Goal: Task Accomplishment & Management: Use online tool/utility

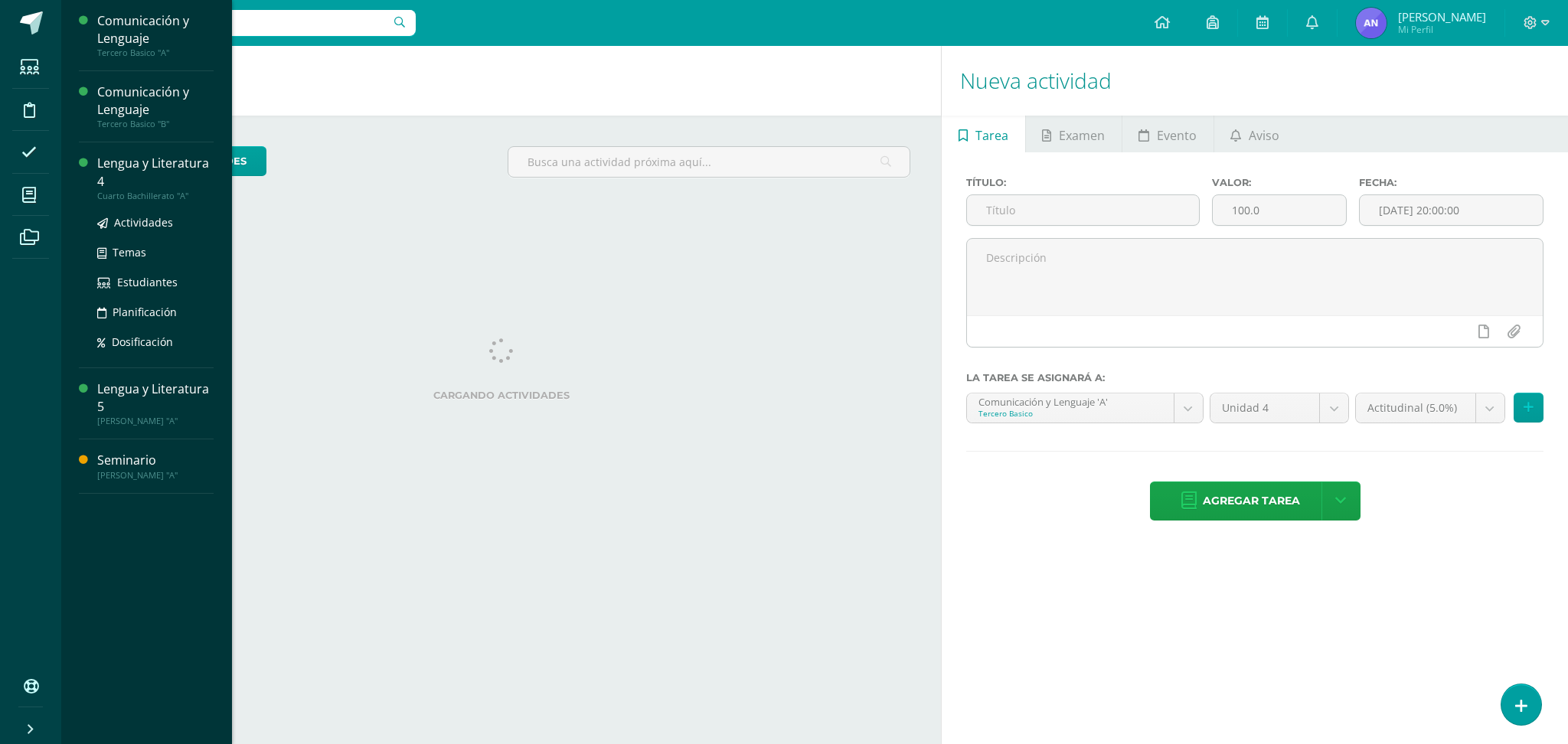
click at [127, 186] on div "Lengua y Literatura 4" at bounding box center [155, 172] width 116 height 35
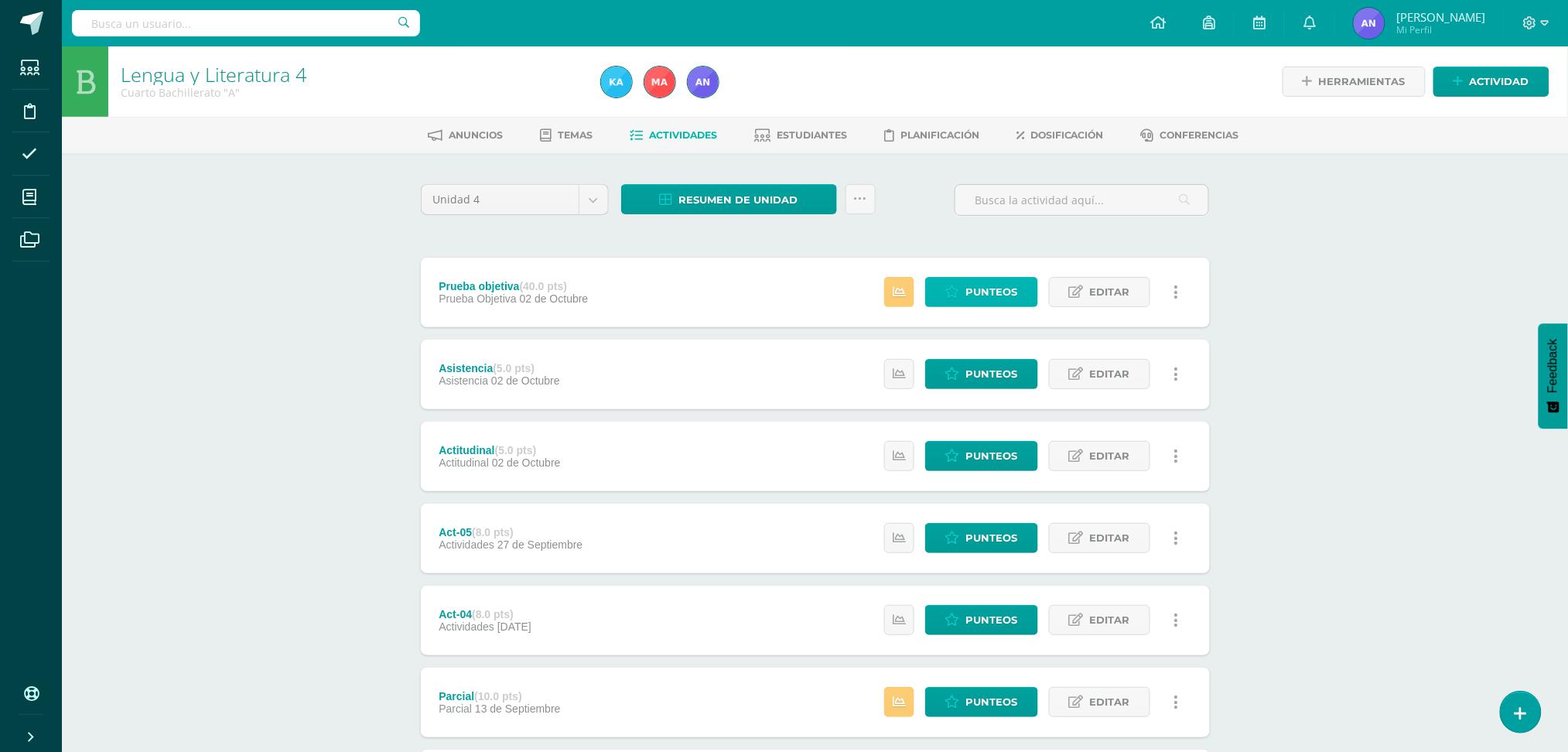
click at [985, 282] on span "Punteos" at bounding box center [991, 292] width 52 height 29
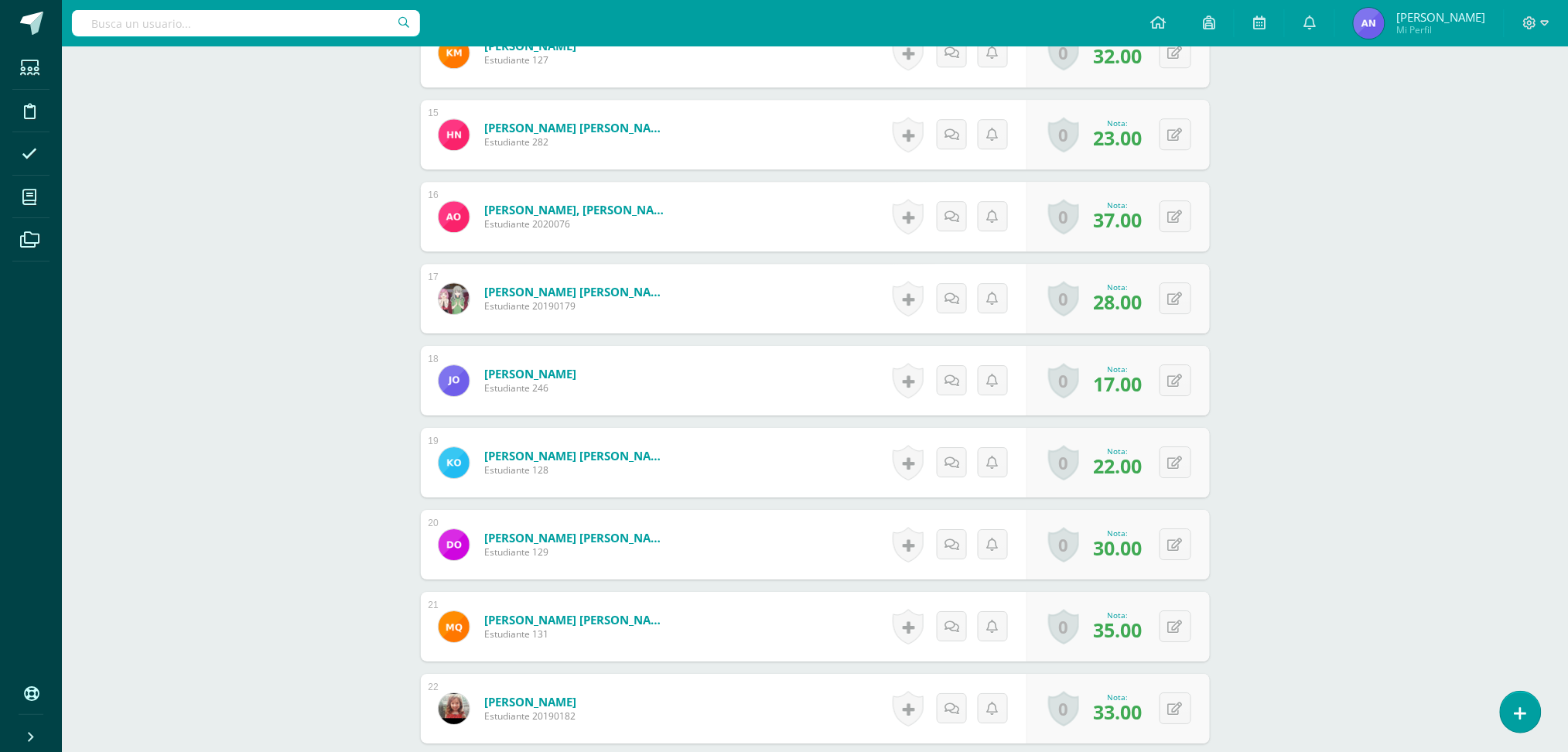
scroll to position [2246, 0]
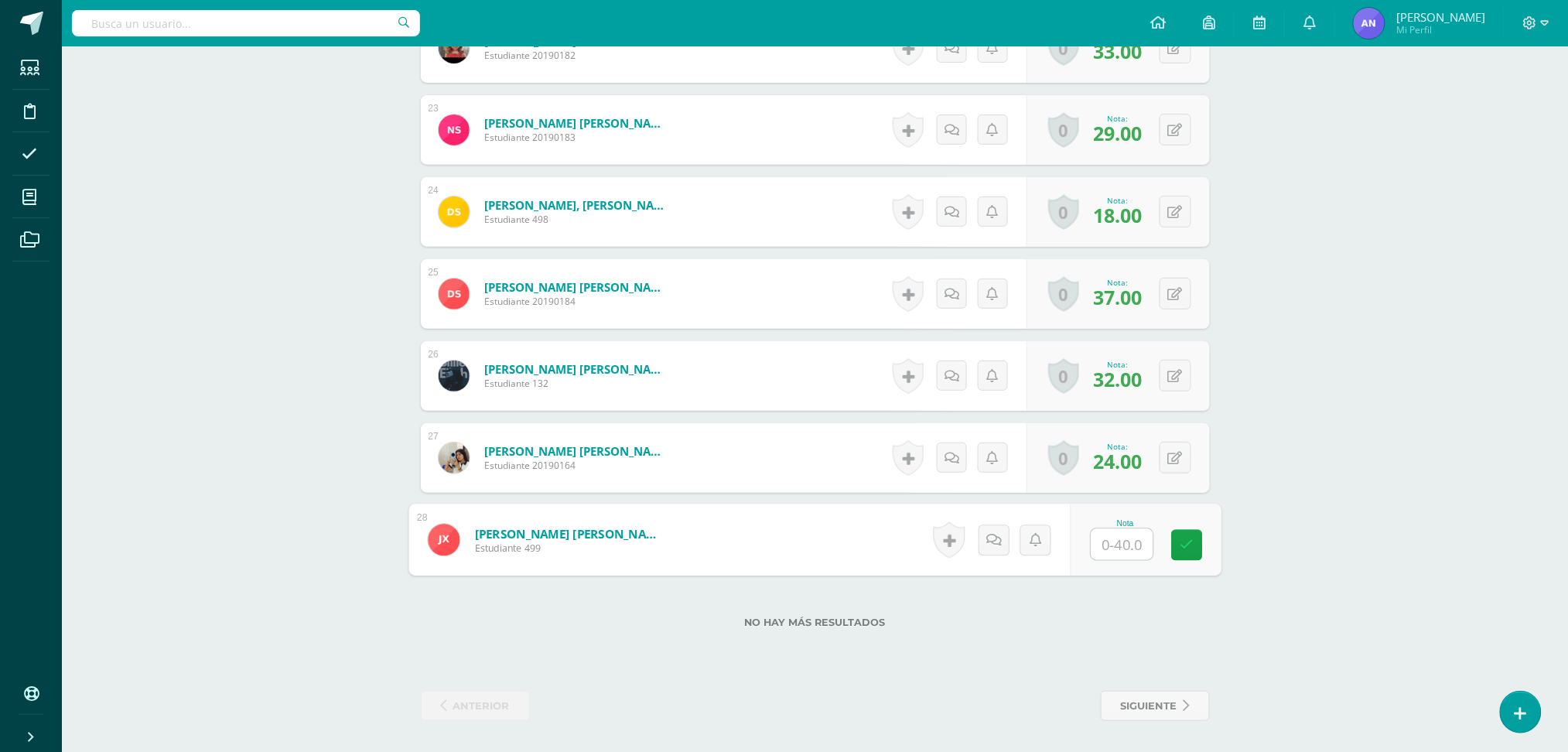
click at [1107, 544] on input "text" at bounding box center [1121, 544] width 62 height 31
type input "30"
click at [1186, 538] on icon at bounding box center [1186, 545] width 14 height 13
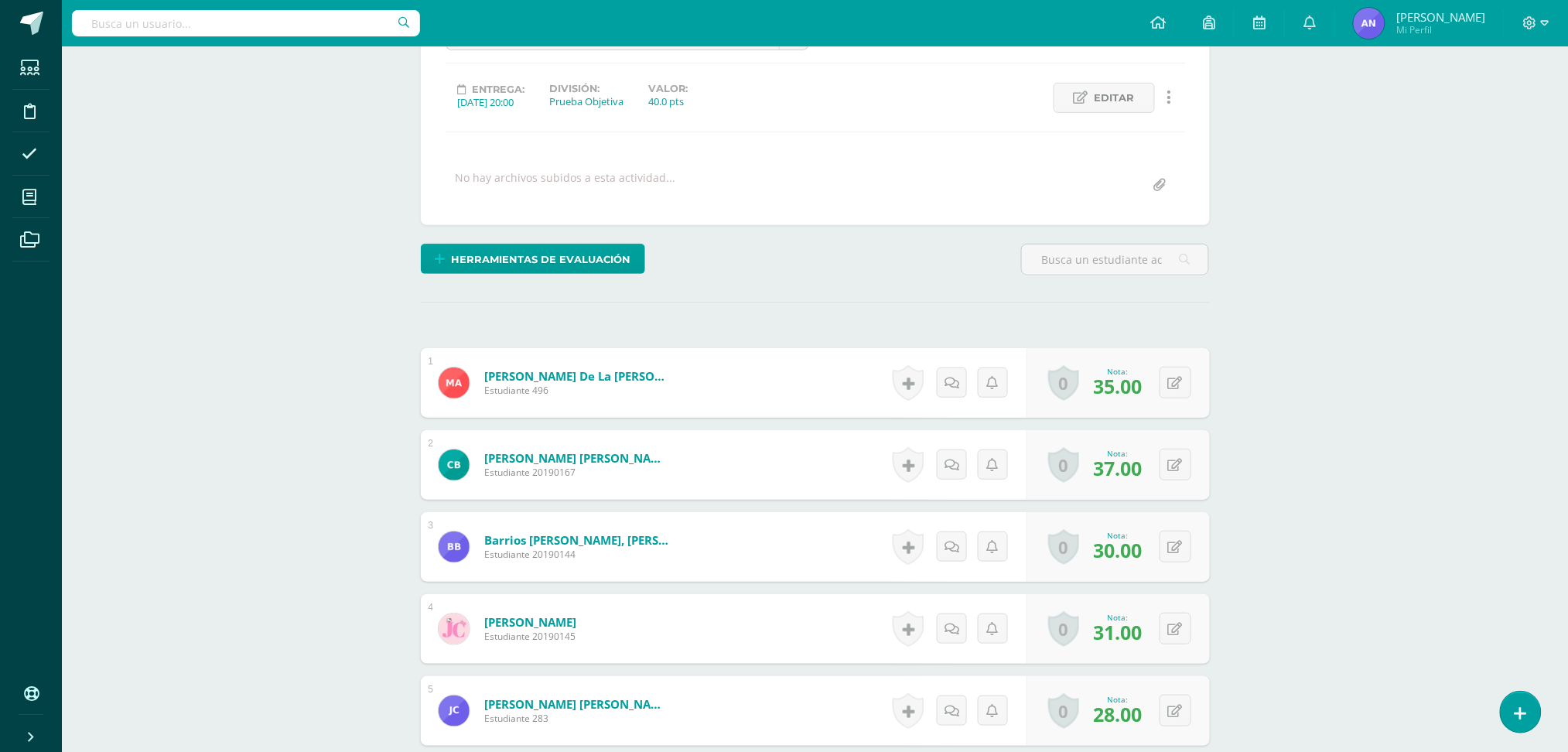
scroll to position [0, 0]
